Goal: Task Accomplishment & Management: Manage account settings

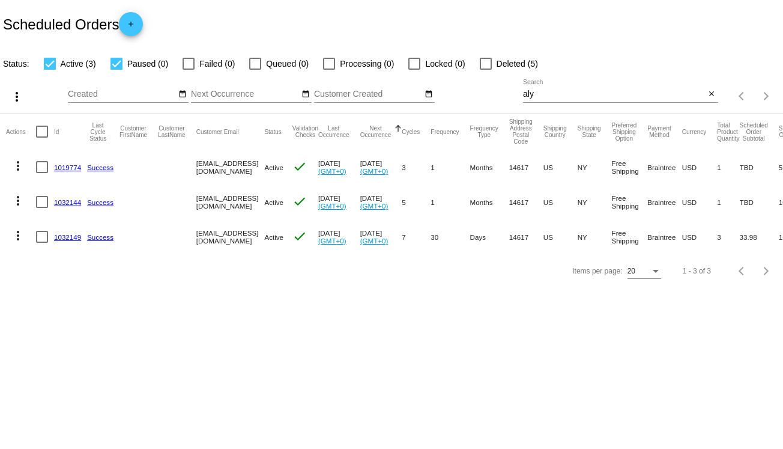
click at [72, 169] on link "1019774" at bounding box center [67, 167] width 27 height 8
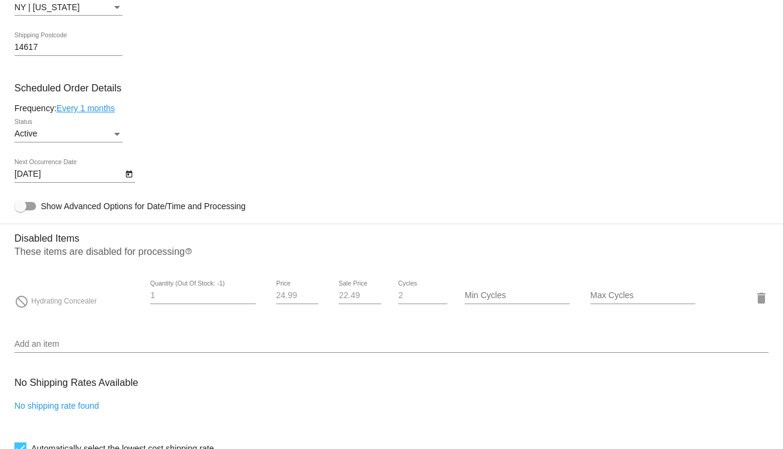
scroll to position [721, 0]
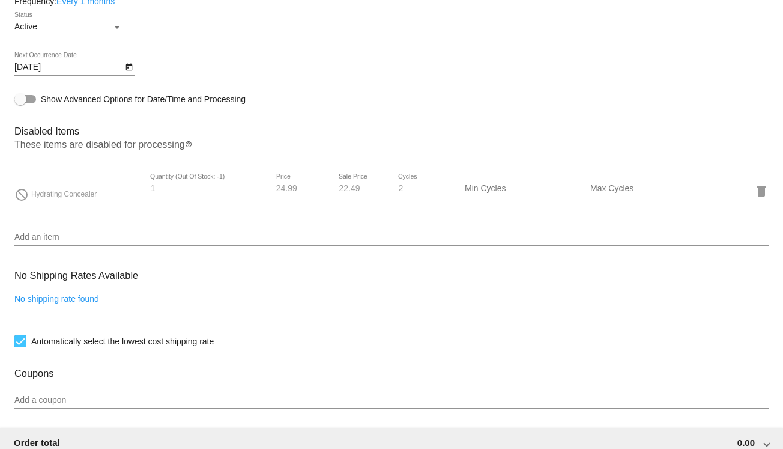
click at [123, 235] on div "Add an item" at bounding box center [391, 233] width 755 height 23
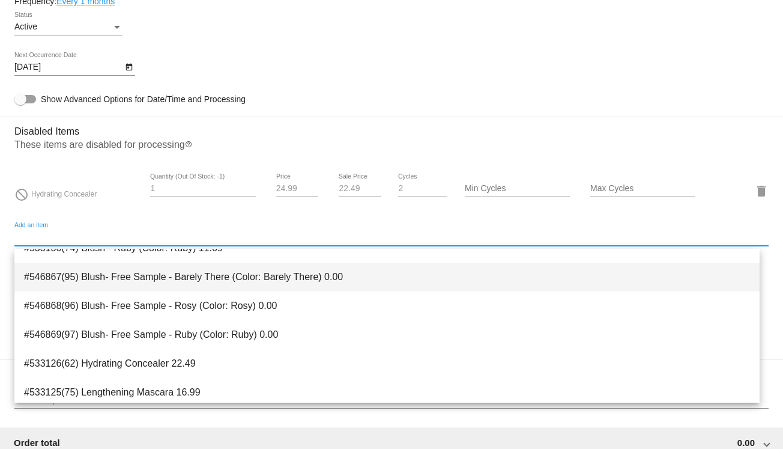
scroll to position [77, 0]
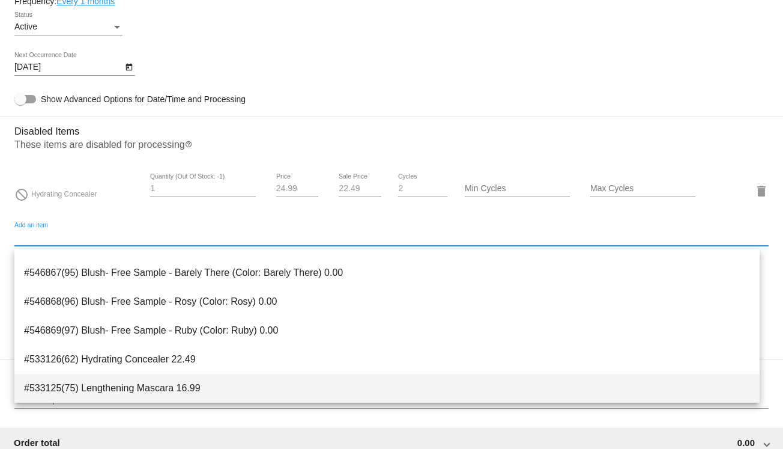
click at [202, 392] on span "#533125(75) Lengthening Mascara 16.99" at bounding box center [387, 388] width 726 height 29
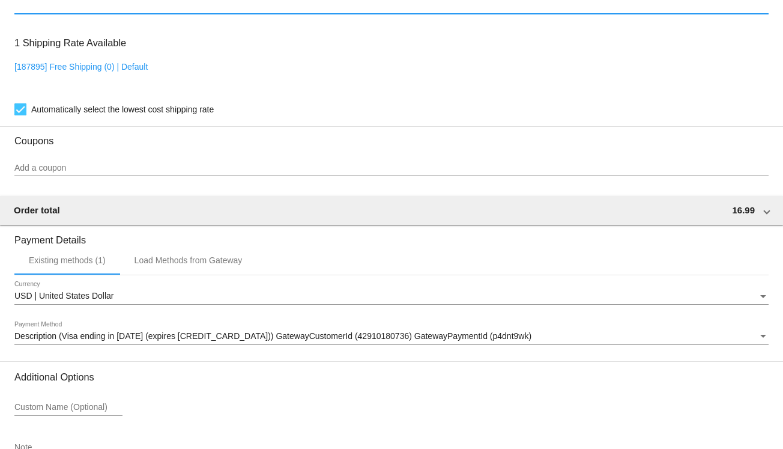
scroll to position [1121, 0]
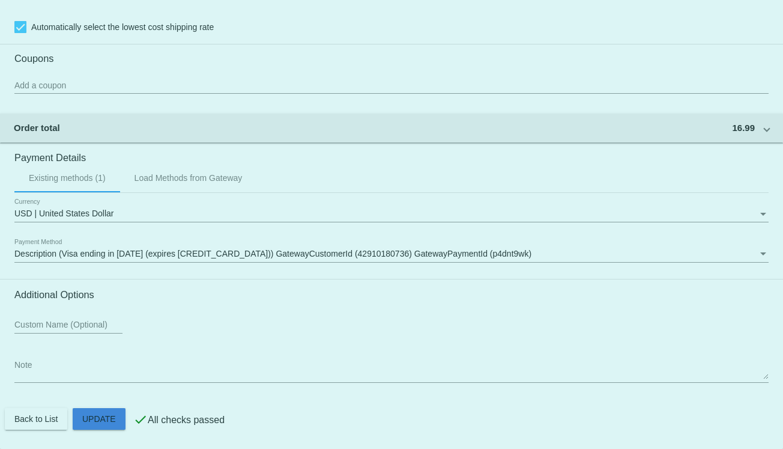
drag, startPoint x: 120, startPoint y: 407, endPoint x: 117, endPoint y: 414, distance: 7.5
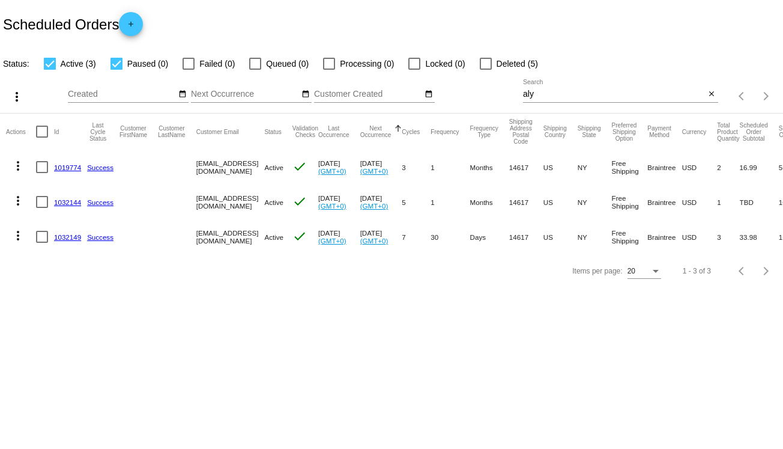
click at [68, 164] on link "1019774" at bounding box center [67, 167] width 27 height 8
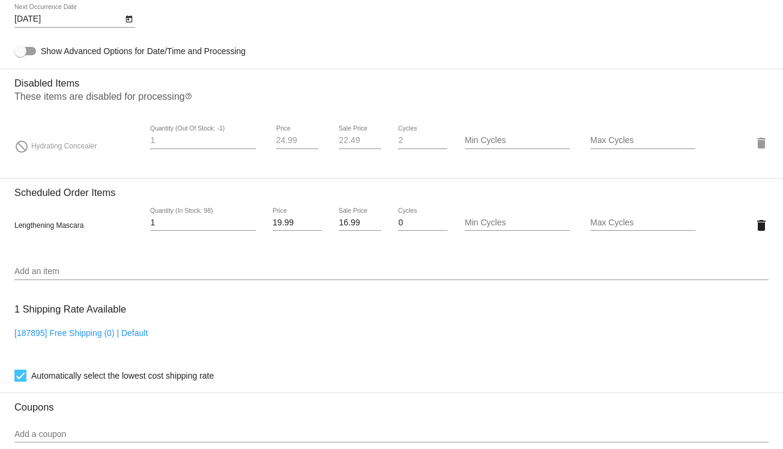
scroll to position [781, 0]
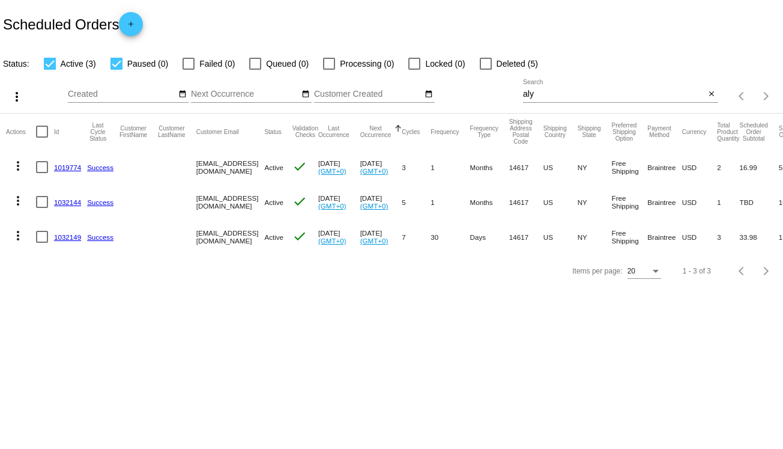
click at [65, 165] on link "1019774" at bounding box center [67, 167] width 27 height 8
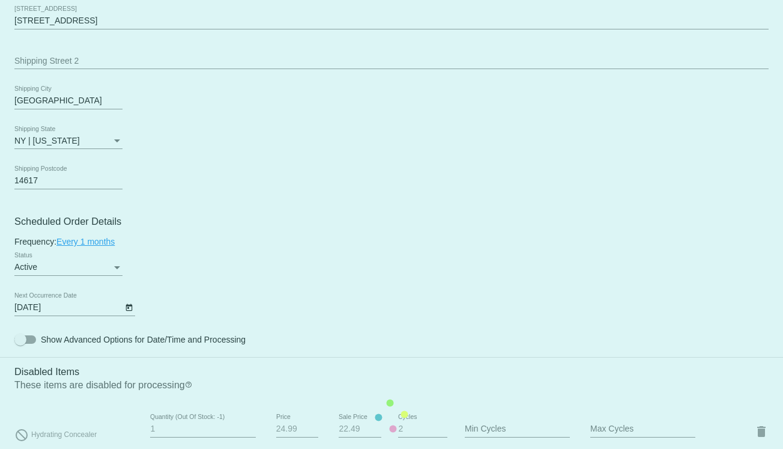
scroll to position [721, 0]
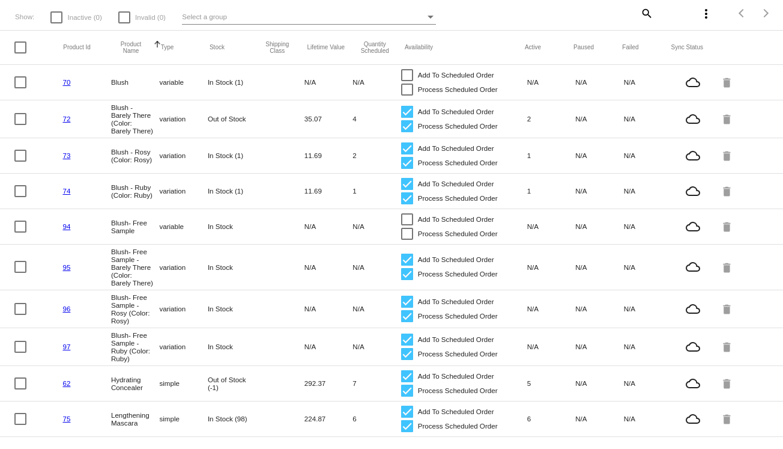
scroll to position [94, 0]
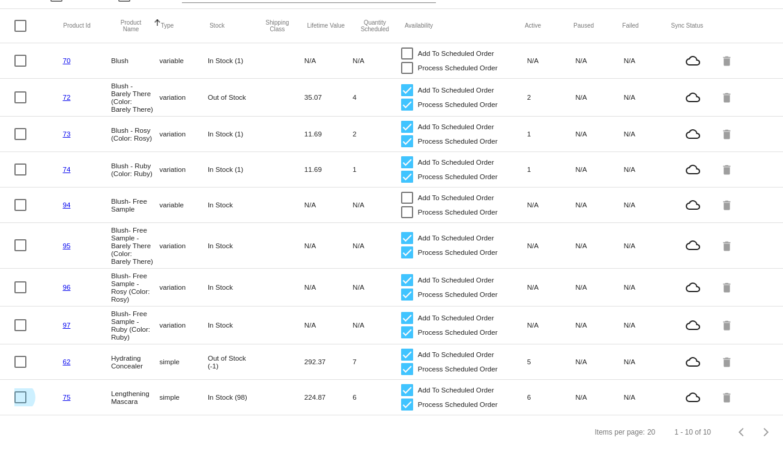
click at [19, 391] on div at bounding box center [20, 397] width 12 height 12
click at [20, 403] on input "checkbox" at bounding box center [20, 403] width 1 height 1
checkbox input "true"
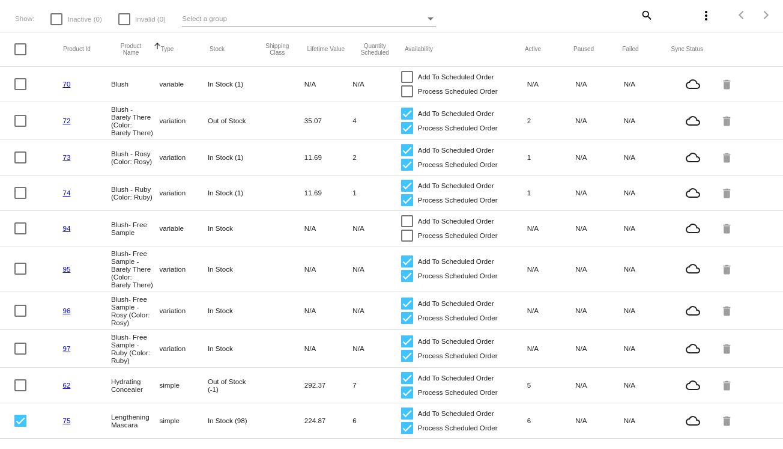
scroll to position [0, 0]
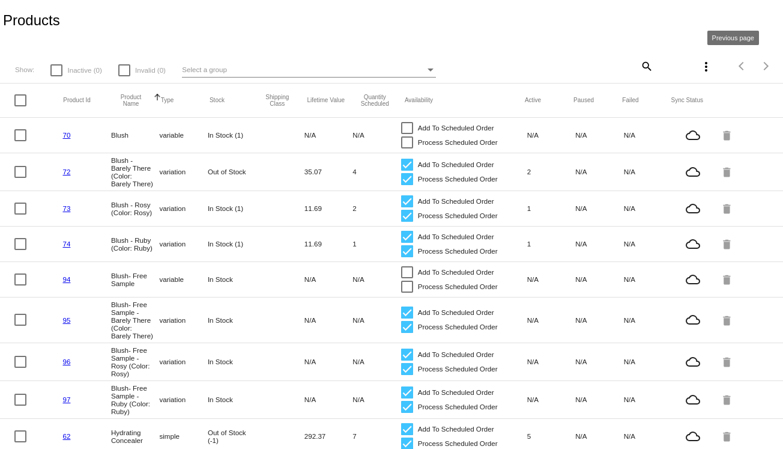
click at [701, 64] on mat-icon "more_vert" at bounding box center [706, 66] width 14 height 14
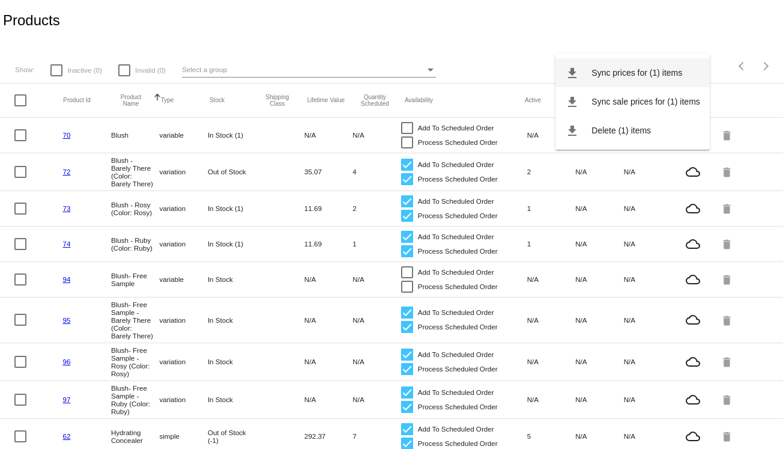
click at [686, 70] on button "file_download Sync prices for (1) items" at bounding box center [633, 72] width 154 height 29
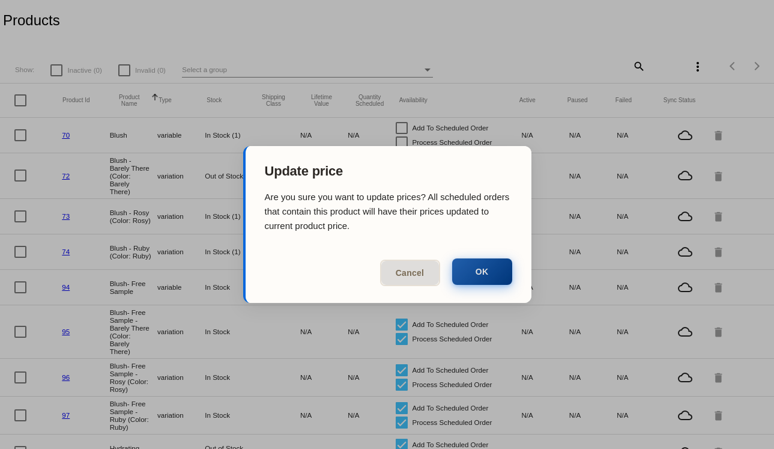
click at [469, 269] on button "OK" at bounding box center [482, 271] width 60 height 26
